Goal: Task Accomplishment & Management: Check status

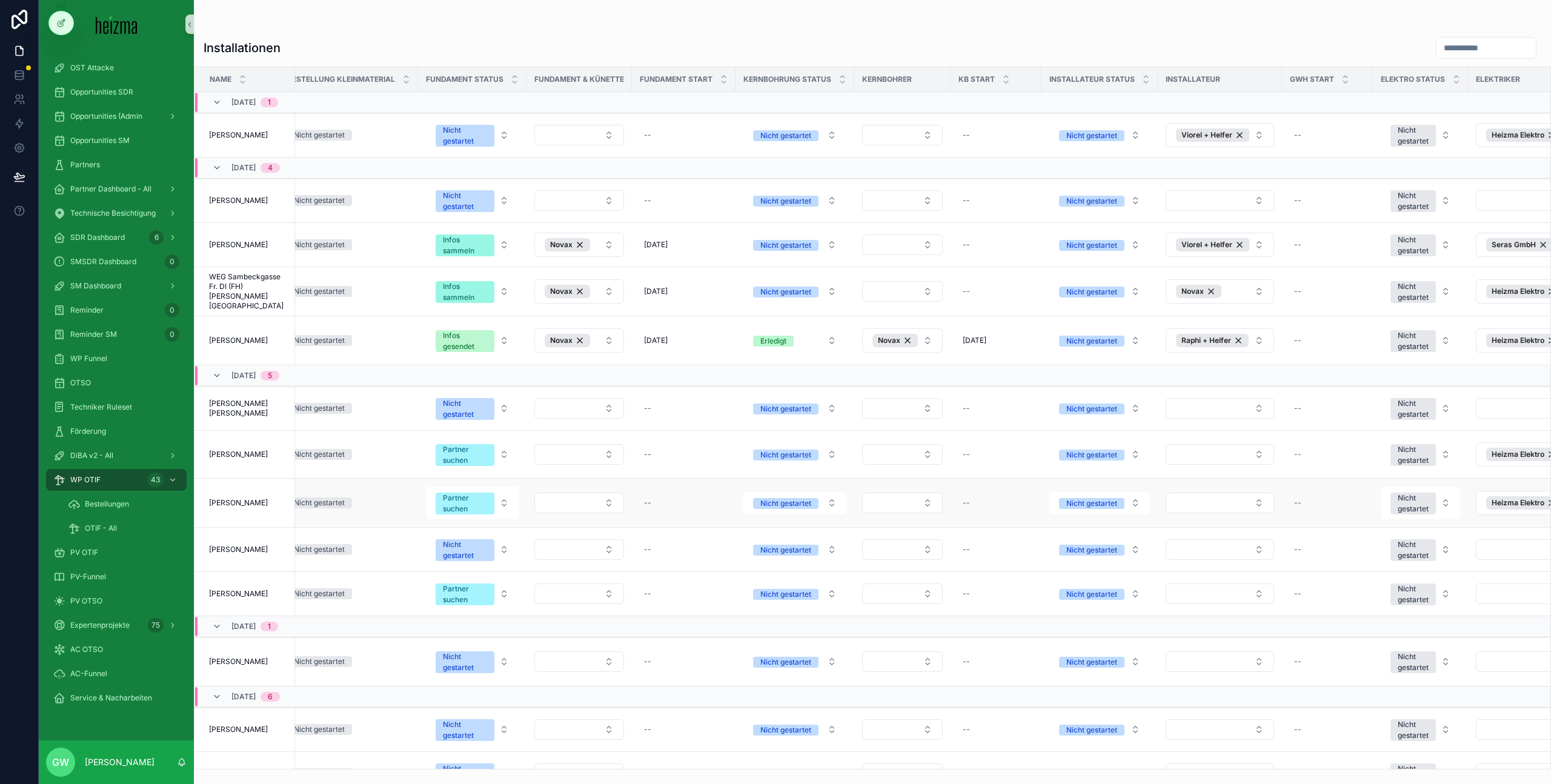
scroll to position [0, 1367]
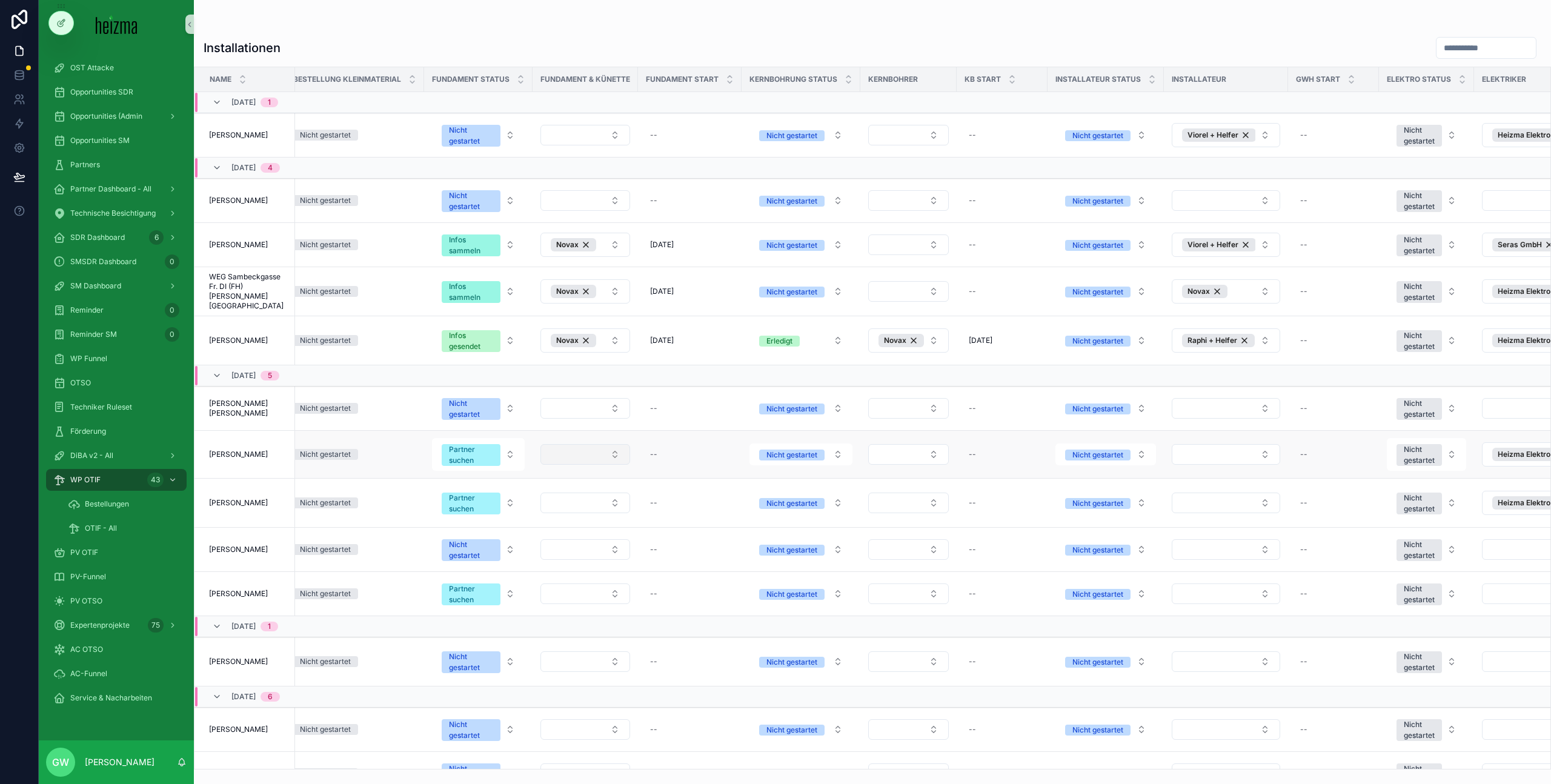
click at [569, 452] on button "Select Button" at bounding box center [586, 454] width 90 height 20
type input "****"
click at [546, 493] on div "Novax" at bounding box center [585, 492] width 145 height 19
click at [499, 447] on span "Partner suchen" at bounding box center [471, 455] width 59 height 22
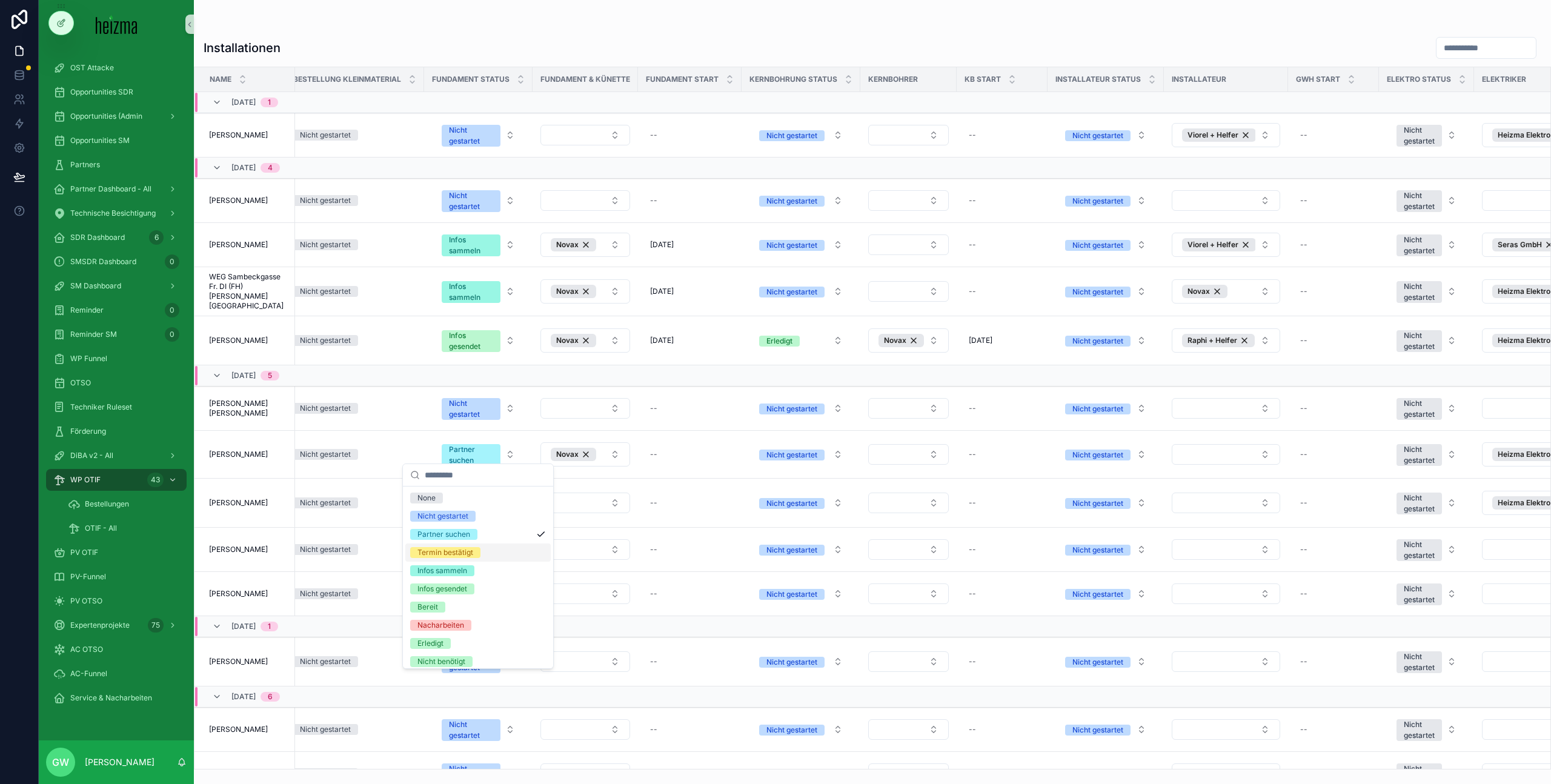
click at [490, 553] on div "Termin bestätigt" at bounding box center [478, 552] width 145 height 18
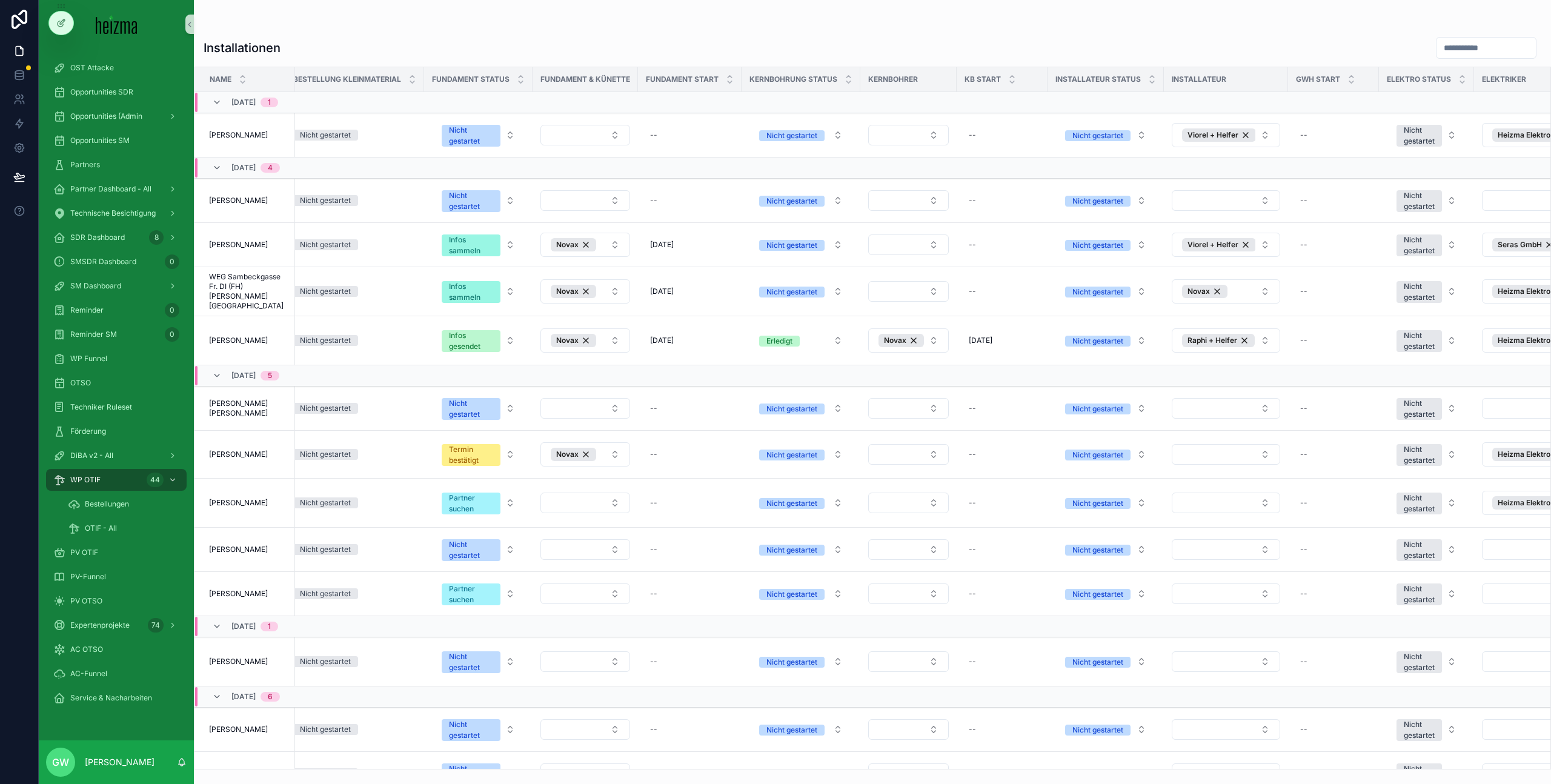
click at [772, 40] on div "Installationen" at bounding box center [872, 48] width 1338 height 23
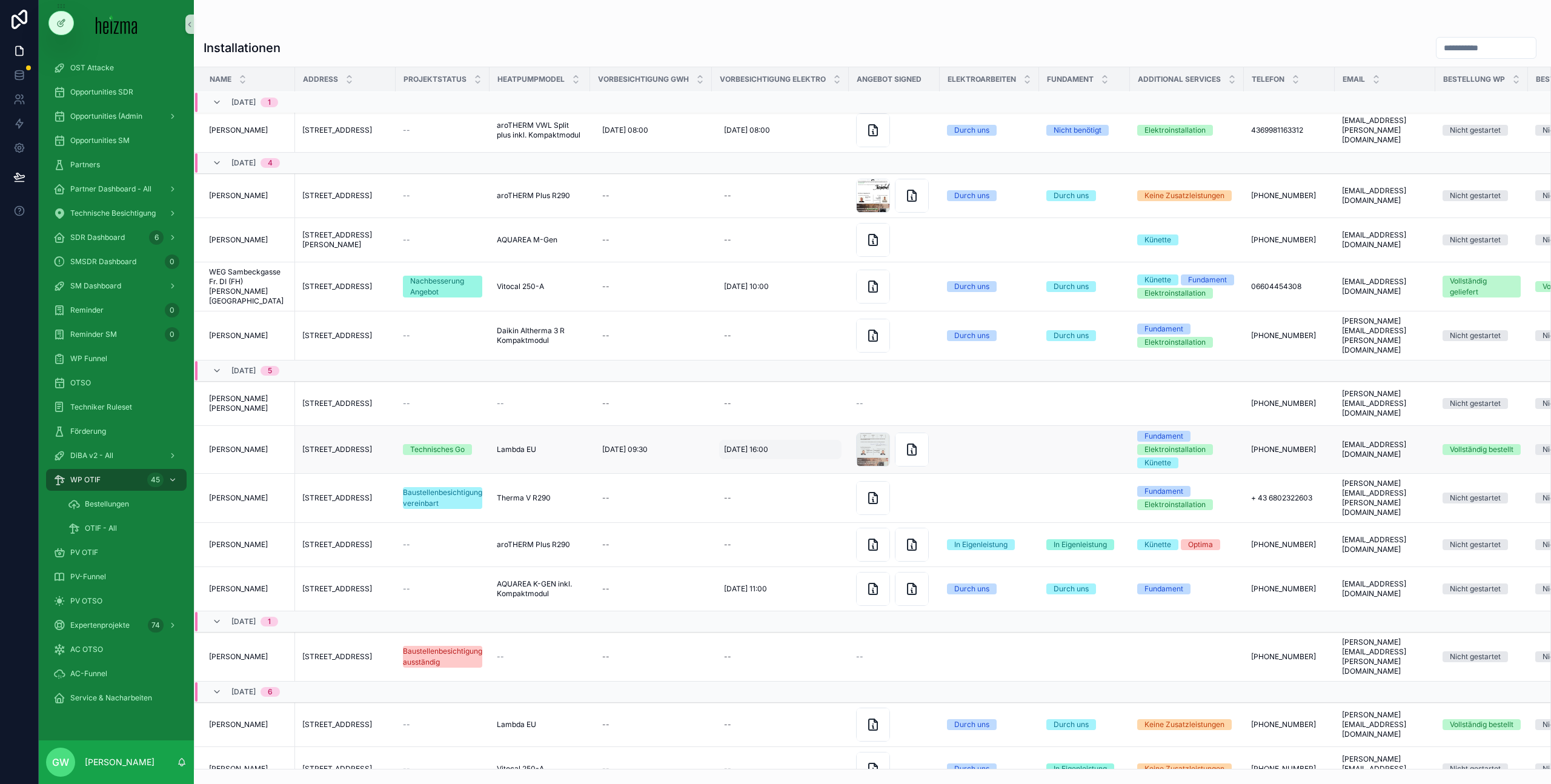
scroll to position [66, 0]
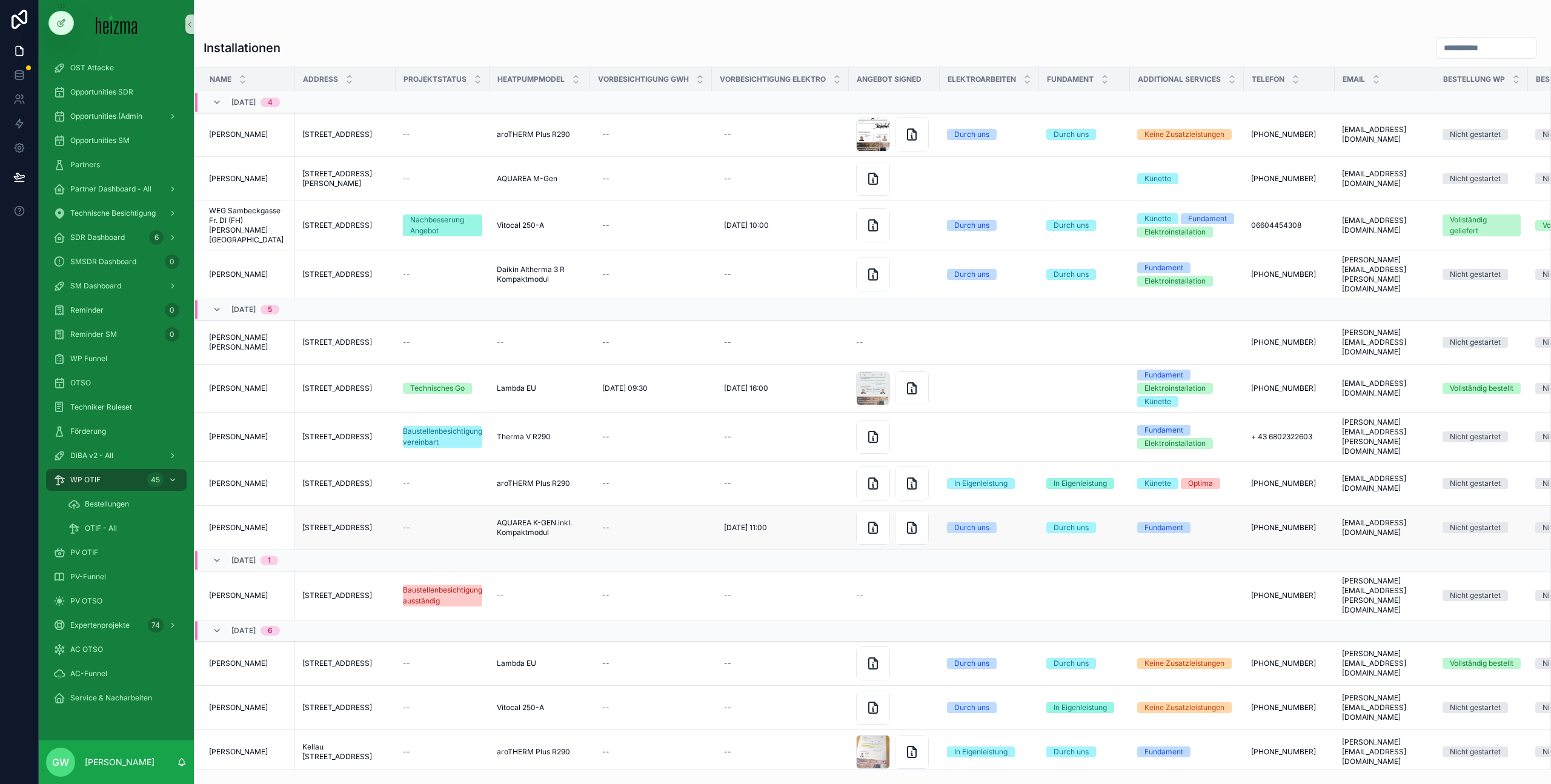
click at [246, 523] on span "[PERSON_NAME]" at bounding box center [238, 528] width 59 height 10
click at [257, 506] on td "Reinhard Strunz Reinhard Strunz" at bounding box center [245, 528] width 100 height 44
click at [255, 523] on span "[PERSON_NAME]" at bounding box center [238, 528] width 59 height 10
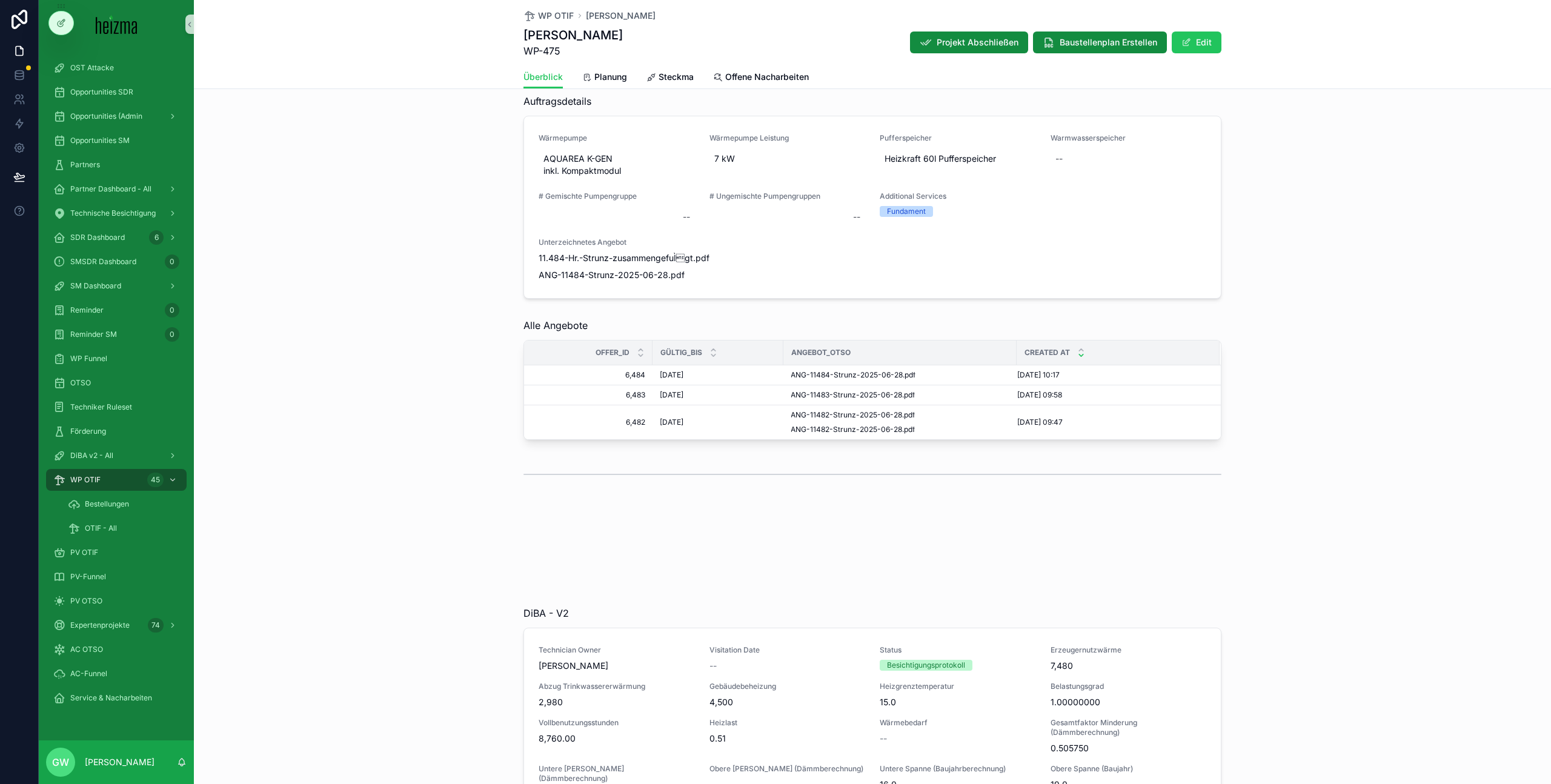
scroll to position [3698, 0]
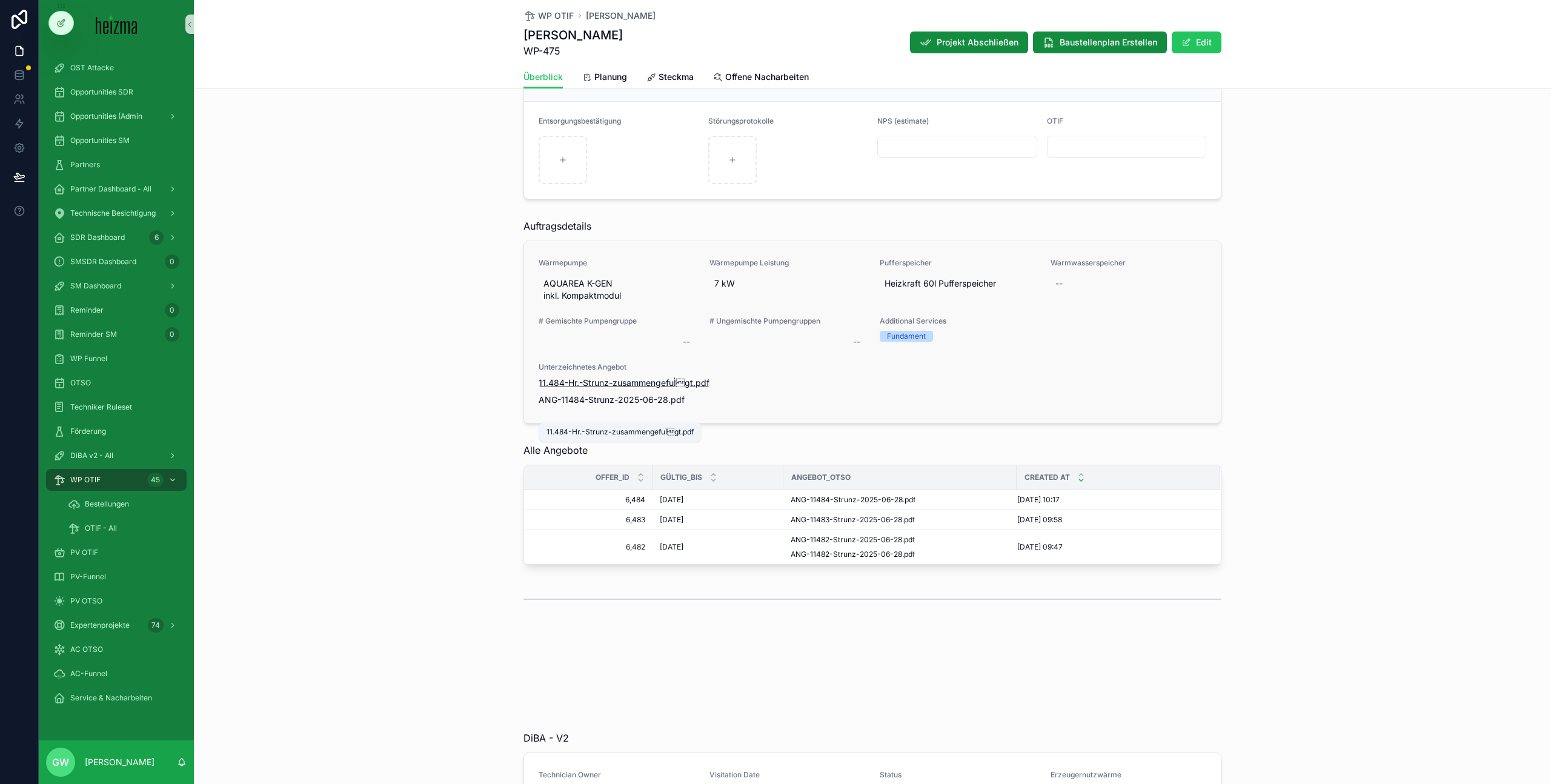
click at [602, 389] on span "11.484-Hr.-Strunz-zusammengefuÌgt" at bounding box center [616, 382] width 154 height 12
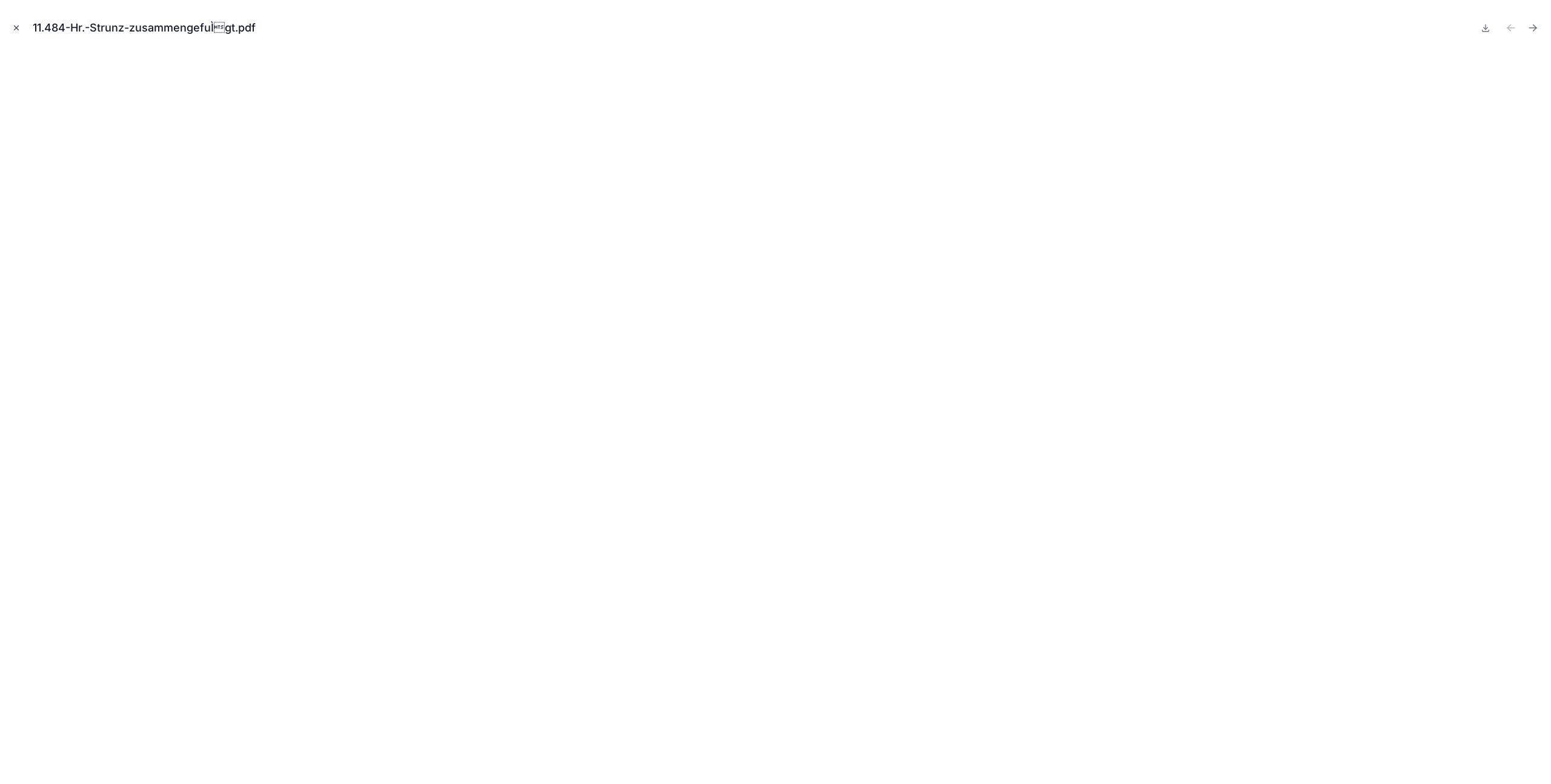
click at [15, 28] on icon "Close modal" at bounding box center [17, 28] width 5 height 5
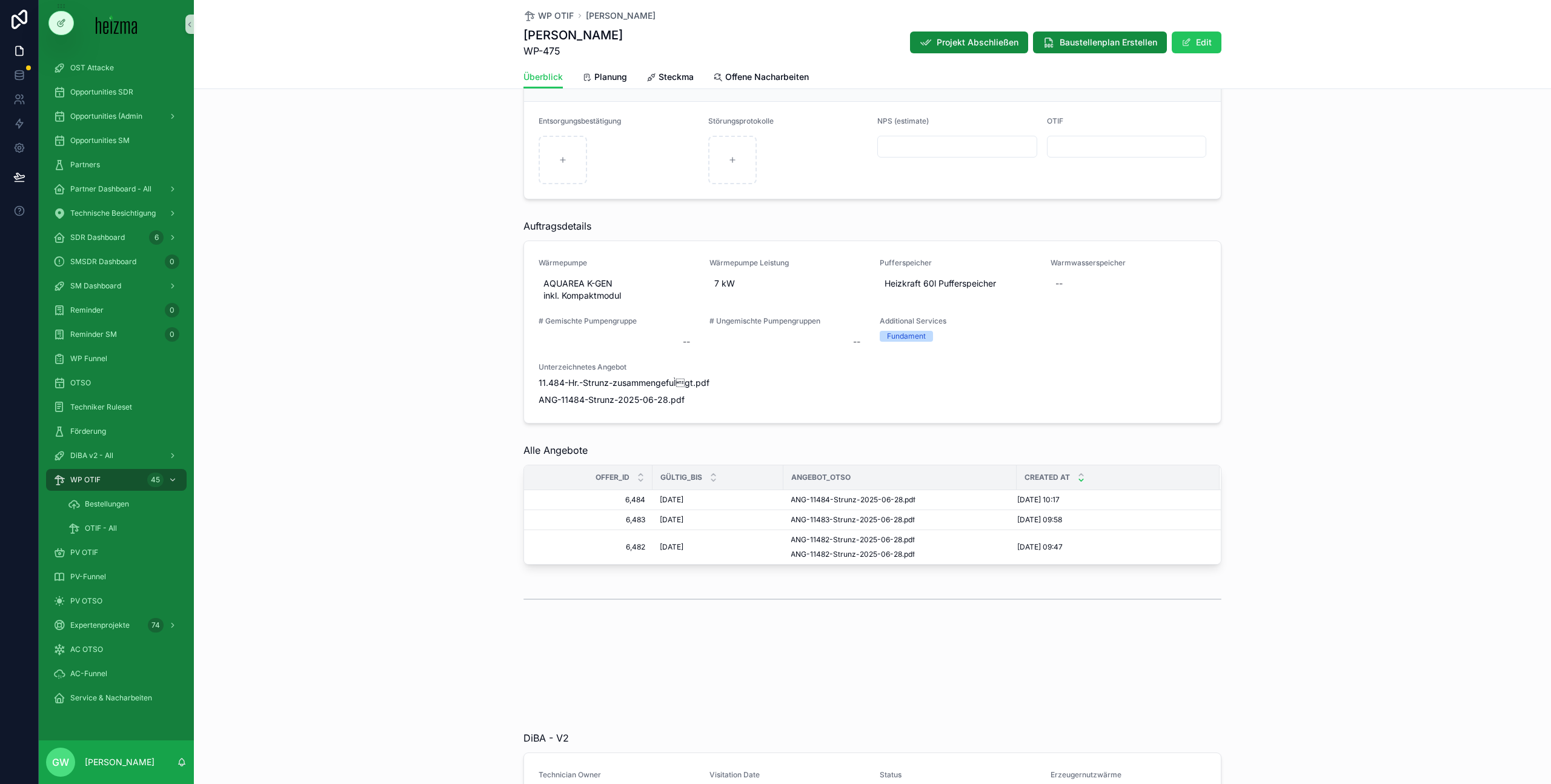
click at [367, 289] on div "Auftragsdetails Wärmepumpe AQUAREA K-GEN inkl. Kompaktmodul Wärmepumpe Leistung…" at bounding box center [872, 321] width 1357 height 214
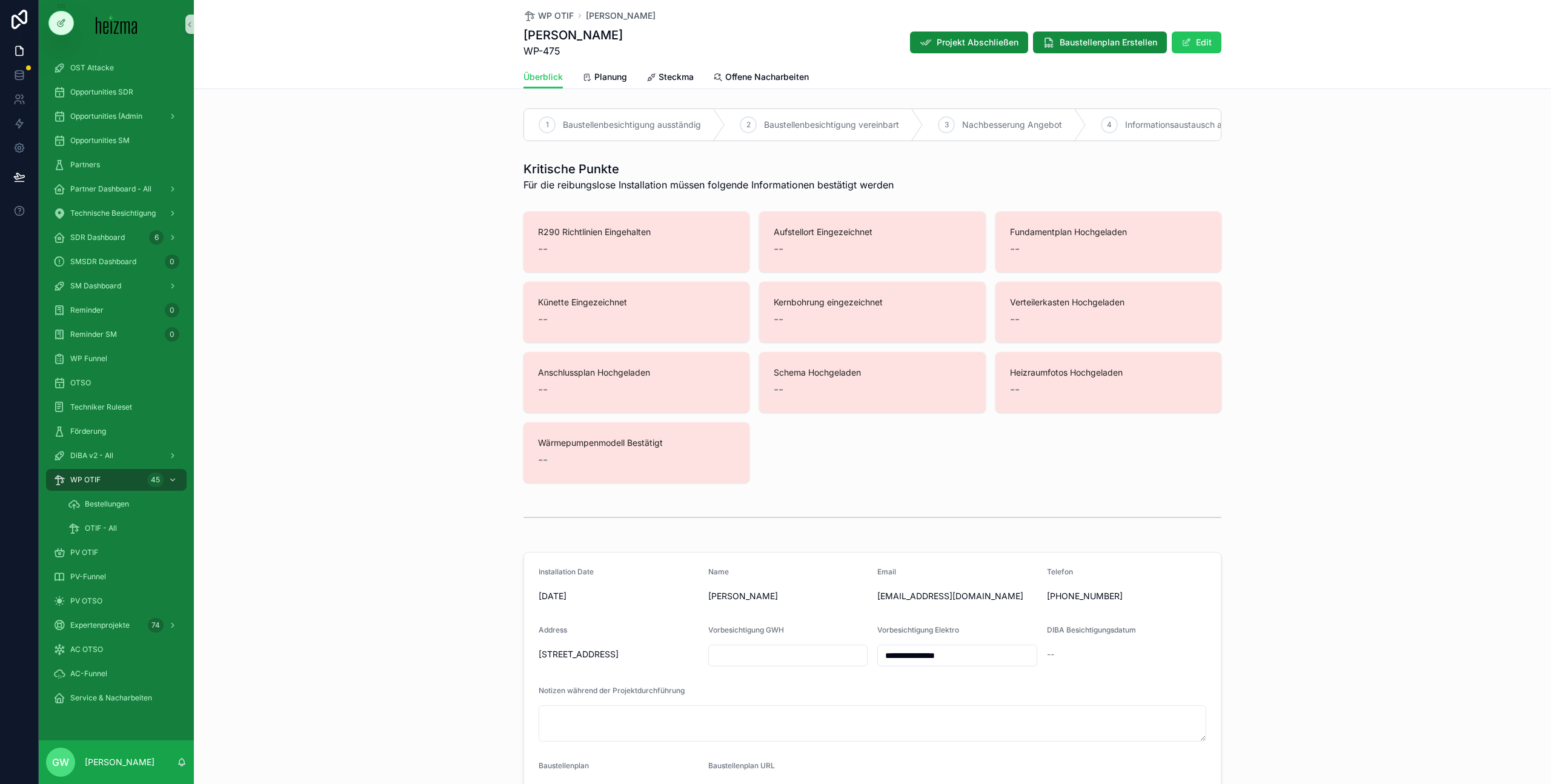
drag, startPoint x: 462, startPoint y: 309, endPoint x: 440, endPoint y: 281, distance: 35.6
click at [462, 309] on div "R290 Richtlinien Eingehalten -- Aufstellort Eingezeichnet -- Fundamentplan Hoch…" at bounding box center [872, 347] width 1357 height 281
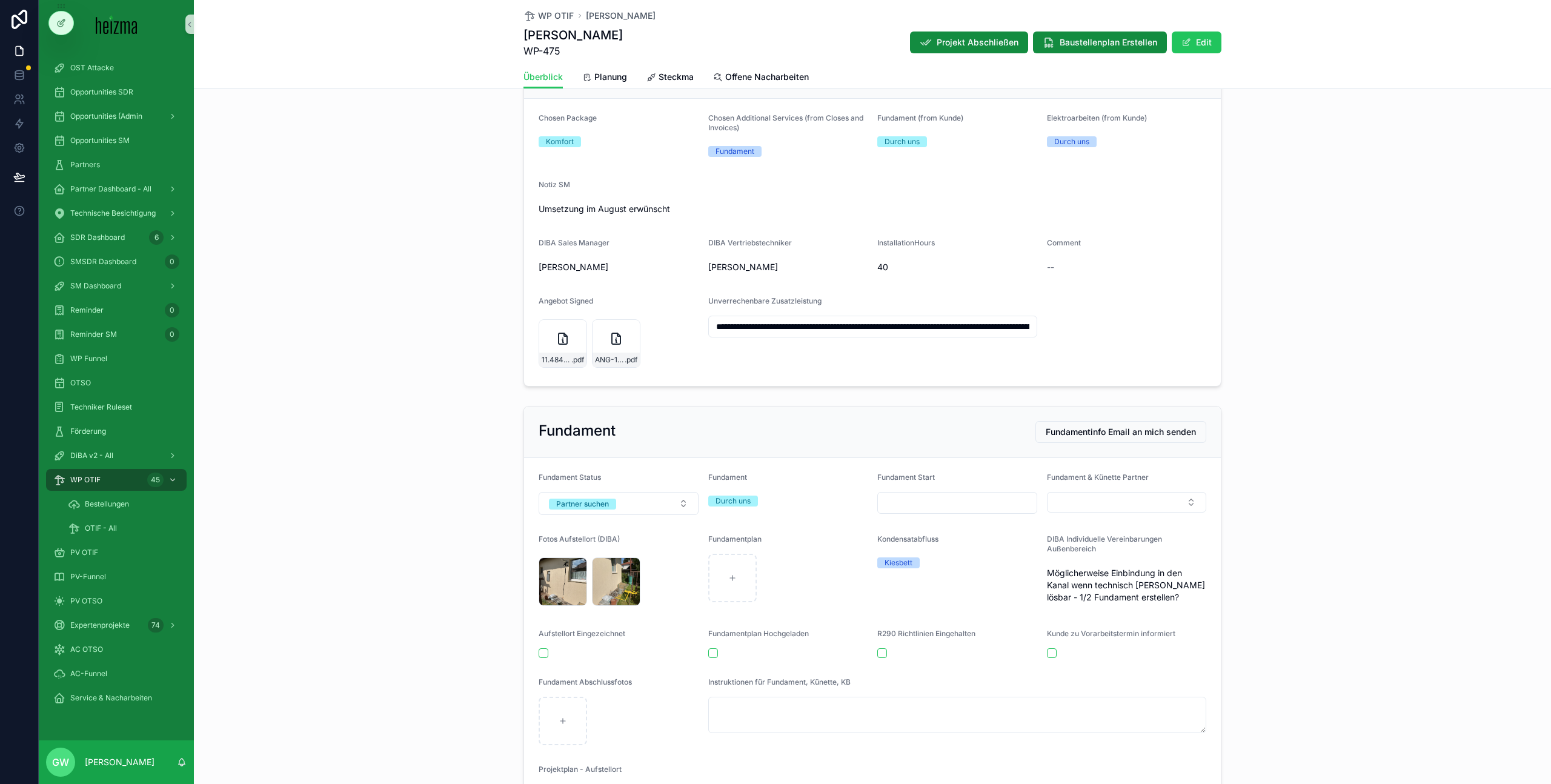
scroll to position [793, 0]
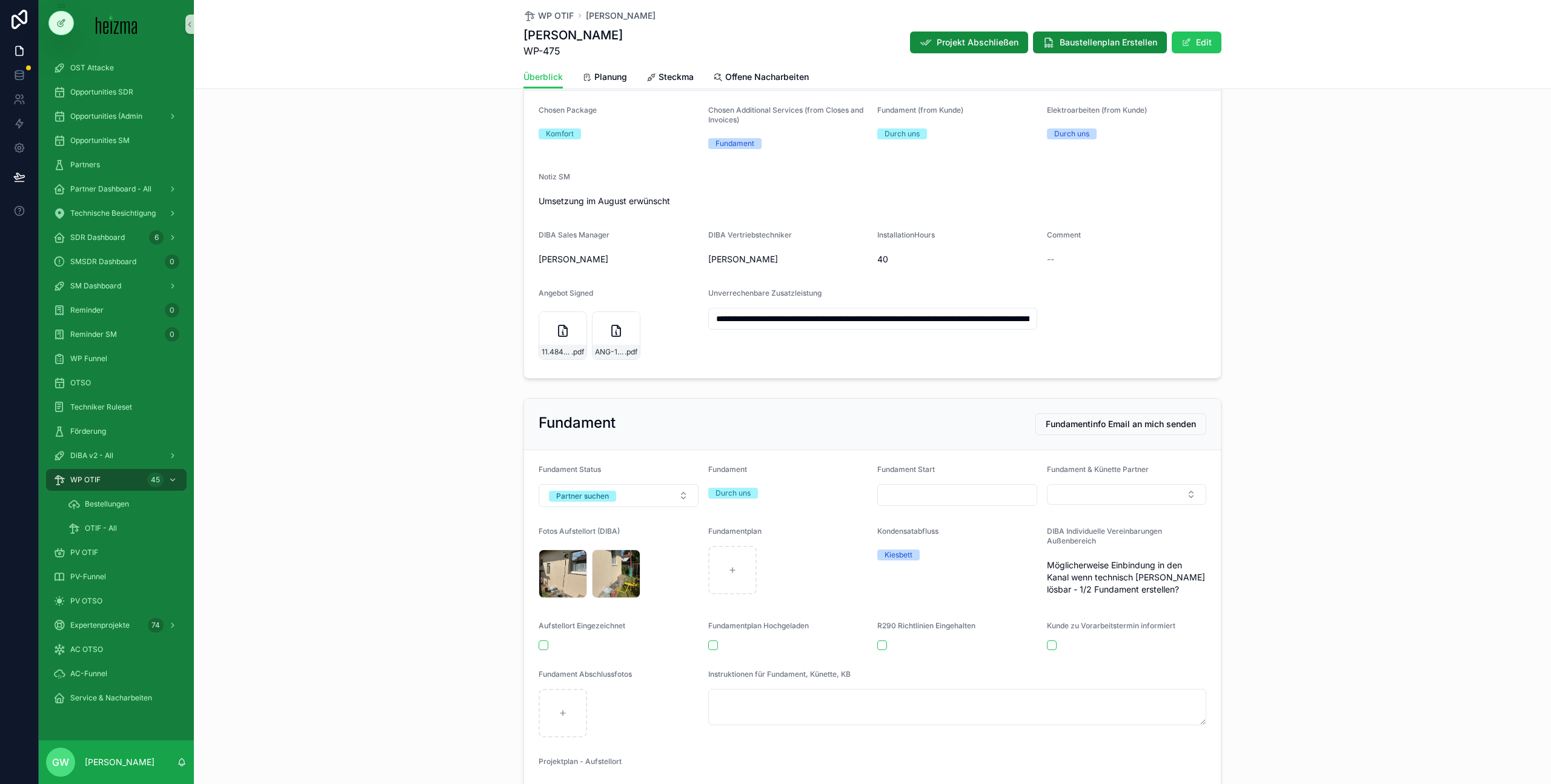
click at [471, 310] on div "**********" at bounding box center [872, 210] width 1357 height 347
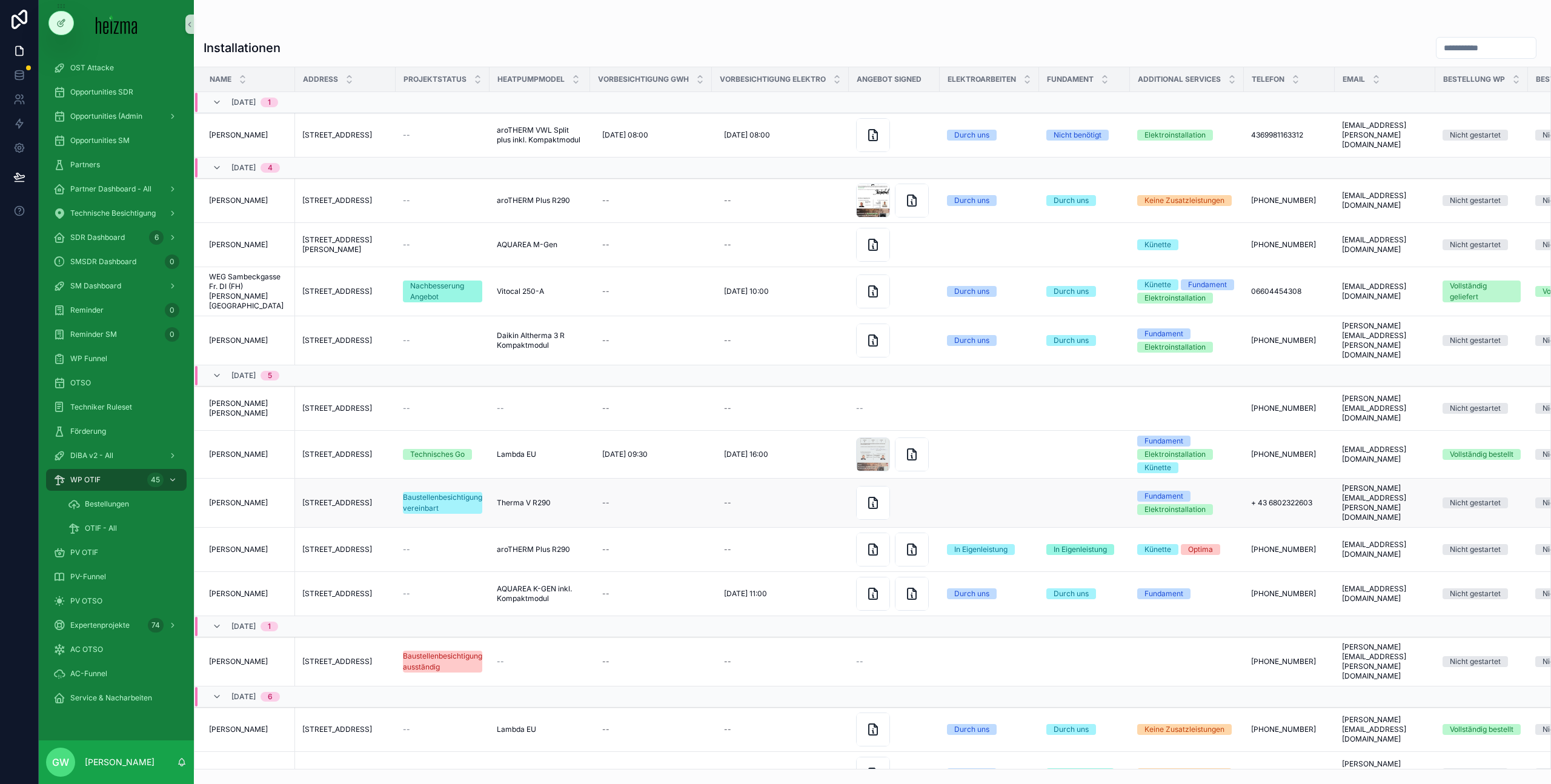
click at [237, 498] on span "Clarissa Gruber" at bounding box center [238, 503] width 59 height 10
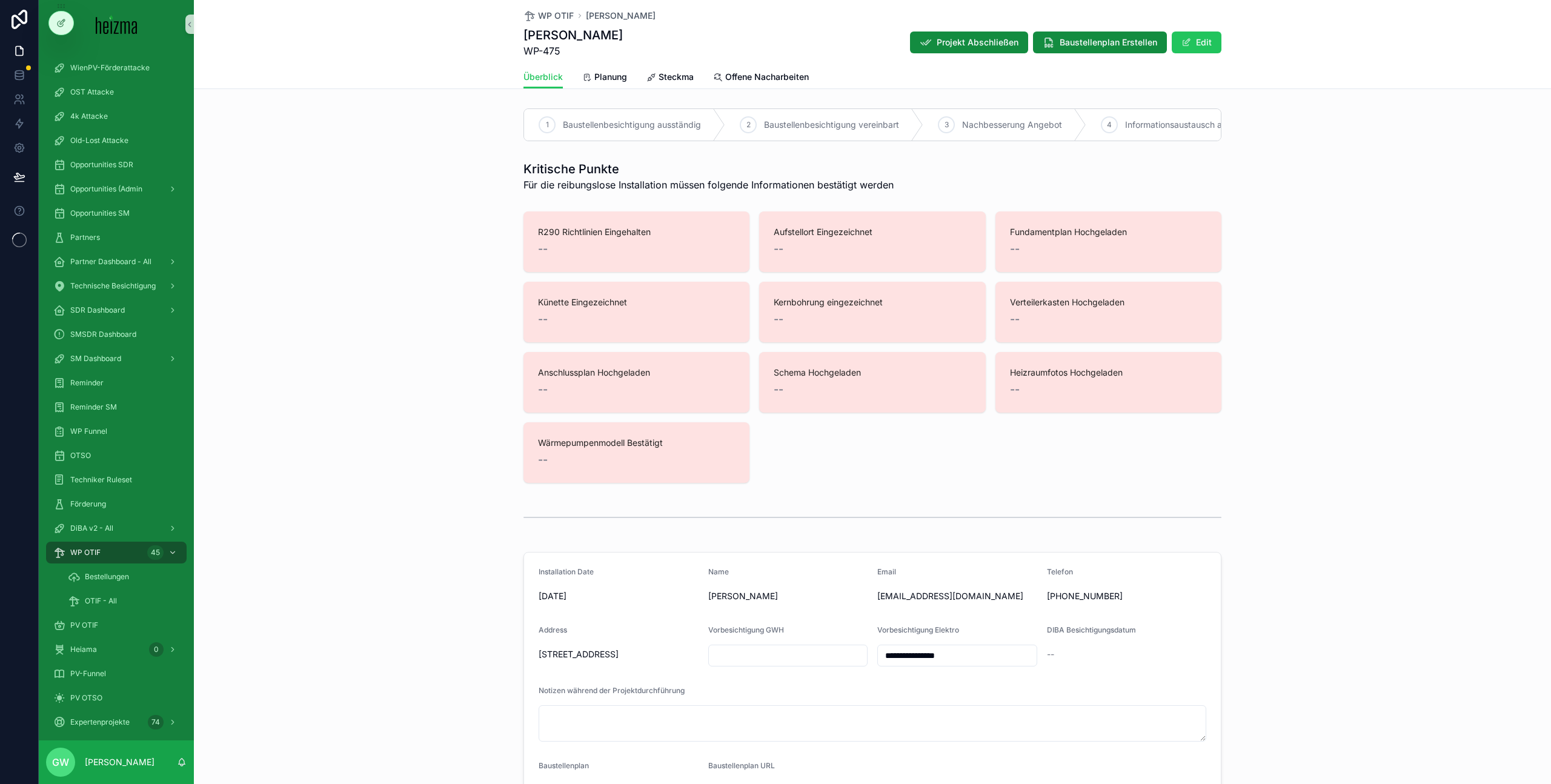
click at [532, 56] on span "WP-475" at bounding box center [573, 51] width 99 height 15
copy span "WP-475"
